Goal: Task Accomplishment & Management: Complete application form

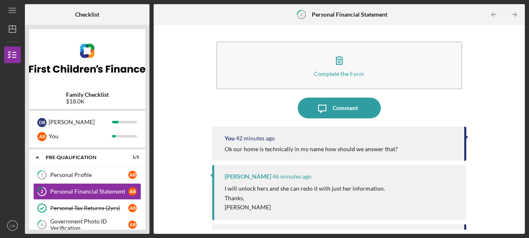
click at [329, 141] on div "You 42 minutes ago" at bounding box center [340, 138] width 231 height 7
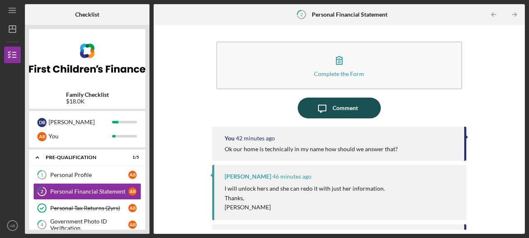
click at [349, 106] on div "Comment" at bounding box center [345, 108] width 25 height 21
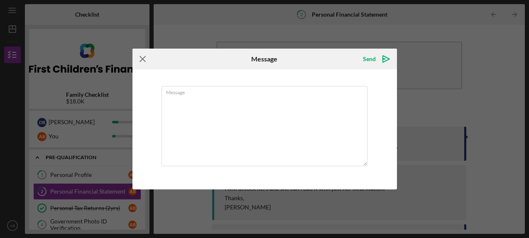
click at [143, 62] on icon "Icon/Menu Close" at bounding box center [143, 59] width 21 height 21
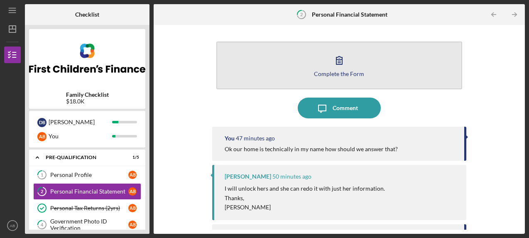
click at [335, 60] on icon "button" at bounding box center [339, 60] width 21 height 21
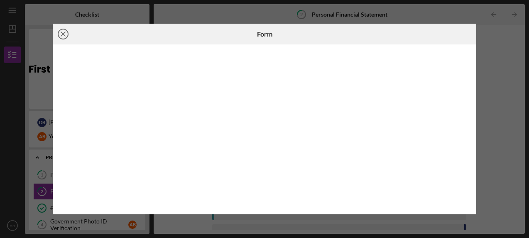
click at [63, 31] on icon "Icon/Close" at bounding box center [63, 34] width 21 height 21
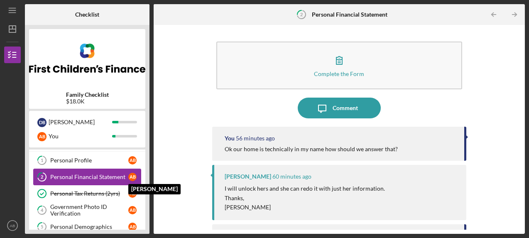
scroll to position [14, 0]
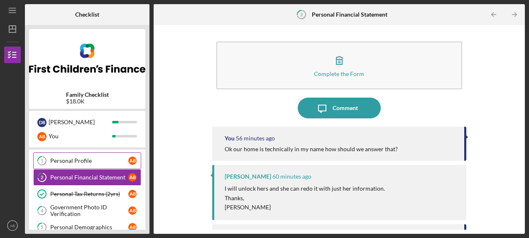
click at [89, 158] on div "Personal Profile" at bounding box center [89, 160] width 78 height 7
